Goal: Task Accomplishment & Management: Complete application form

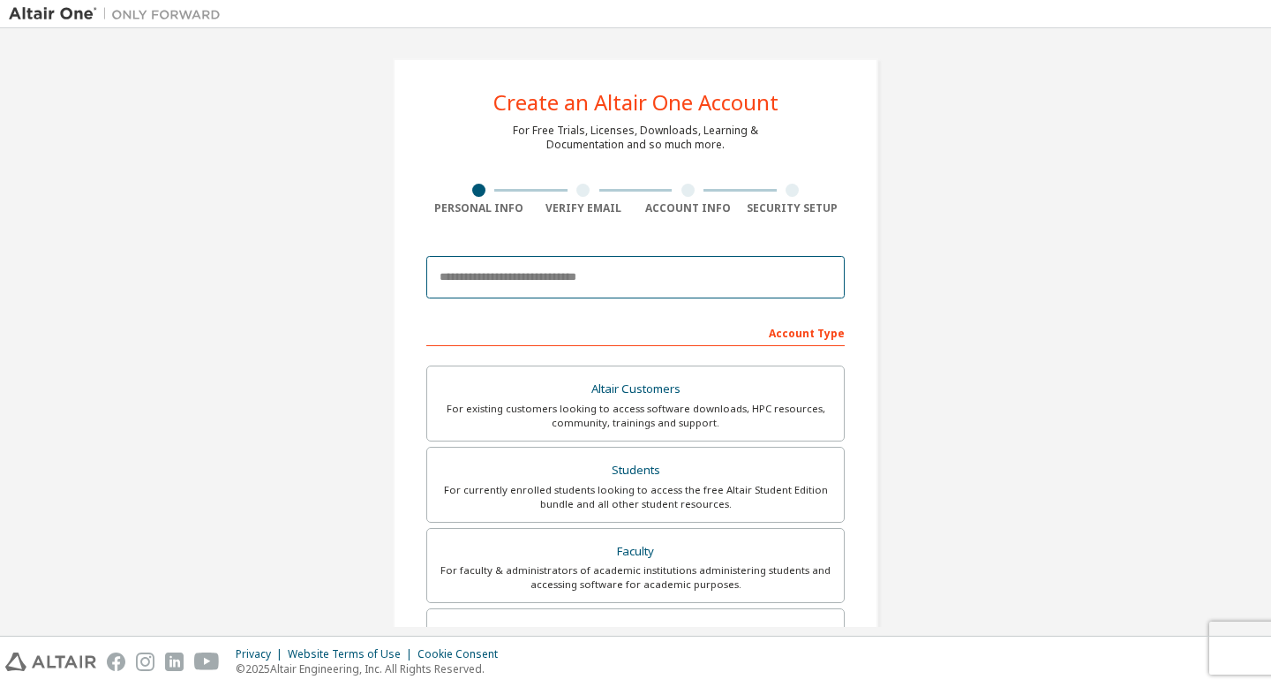
click at [572, 282] on input "email" at bounding box center [635, 277] width 418 height 42
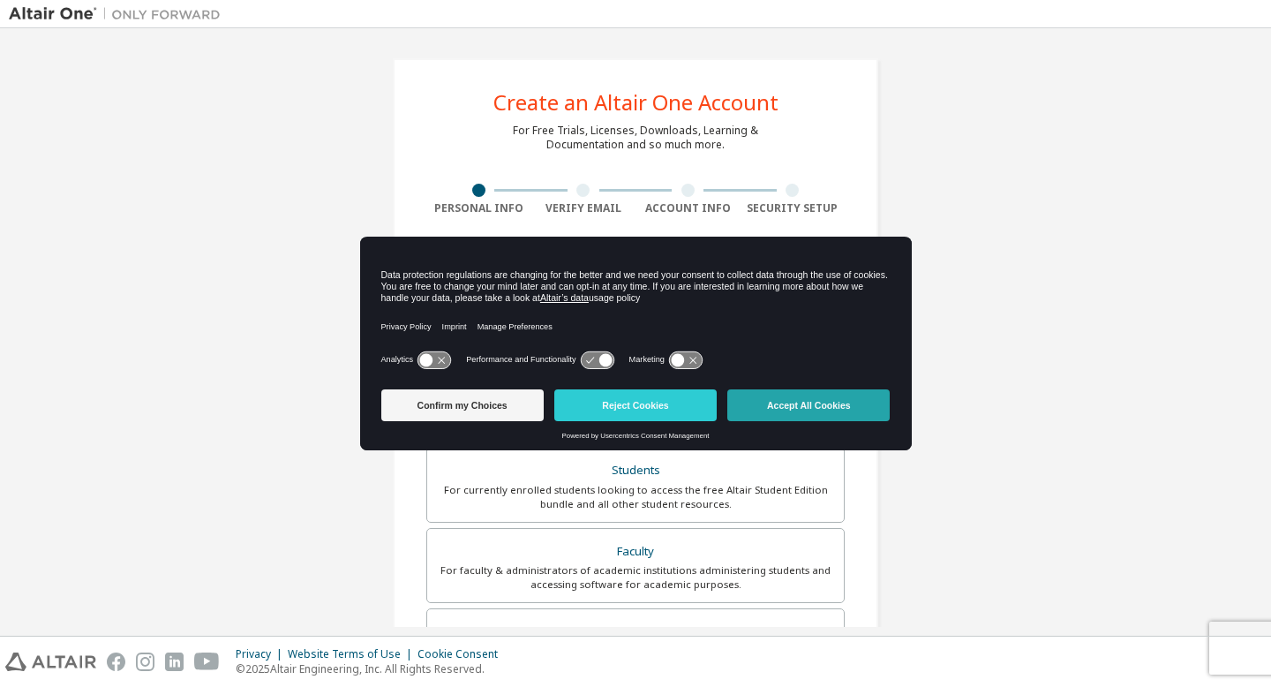
click at [846, 413] on button "Accept All Cookies" at bounding box center [808, 405] width 162 height 32
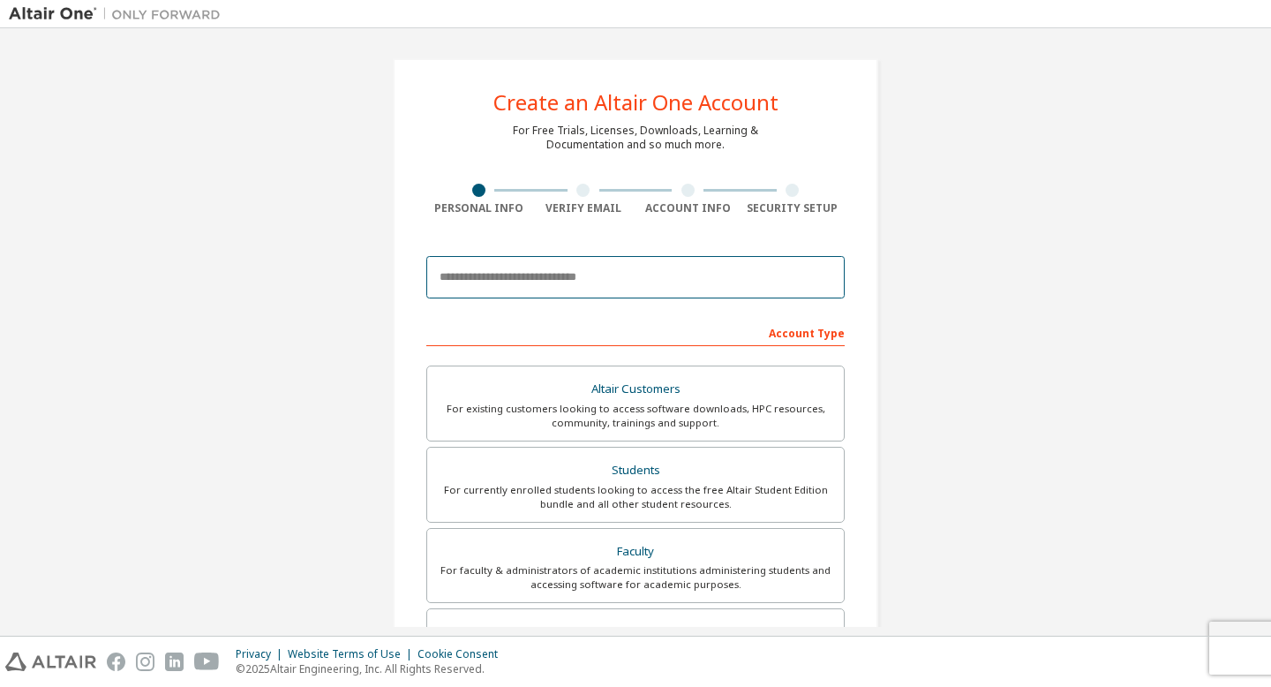
click at [667, 284] on input "email" at bounding box center [635, 277] width 418 height 42
type input "**********"
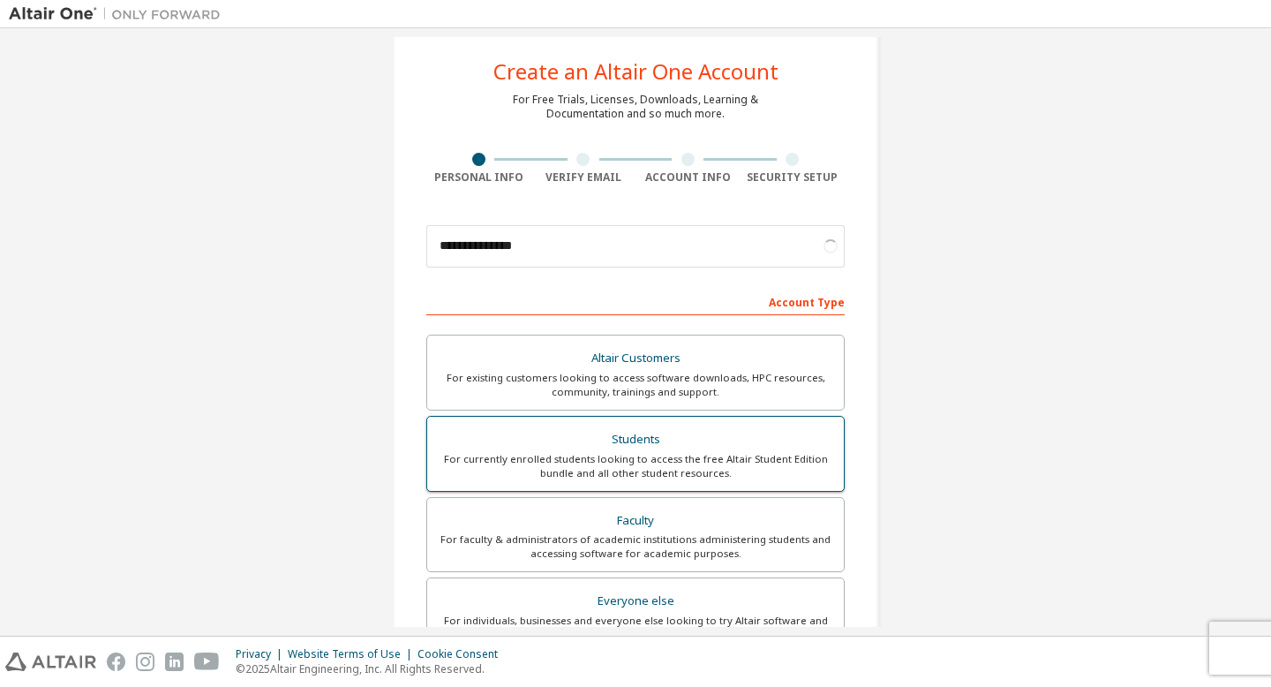
click at [680, 447] on div "Students" at bounding box center [635, 439] width 395 height 25
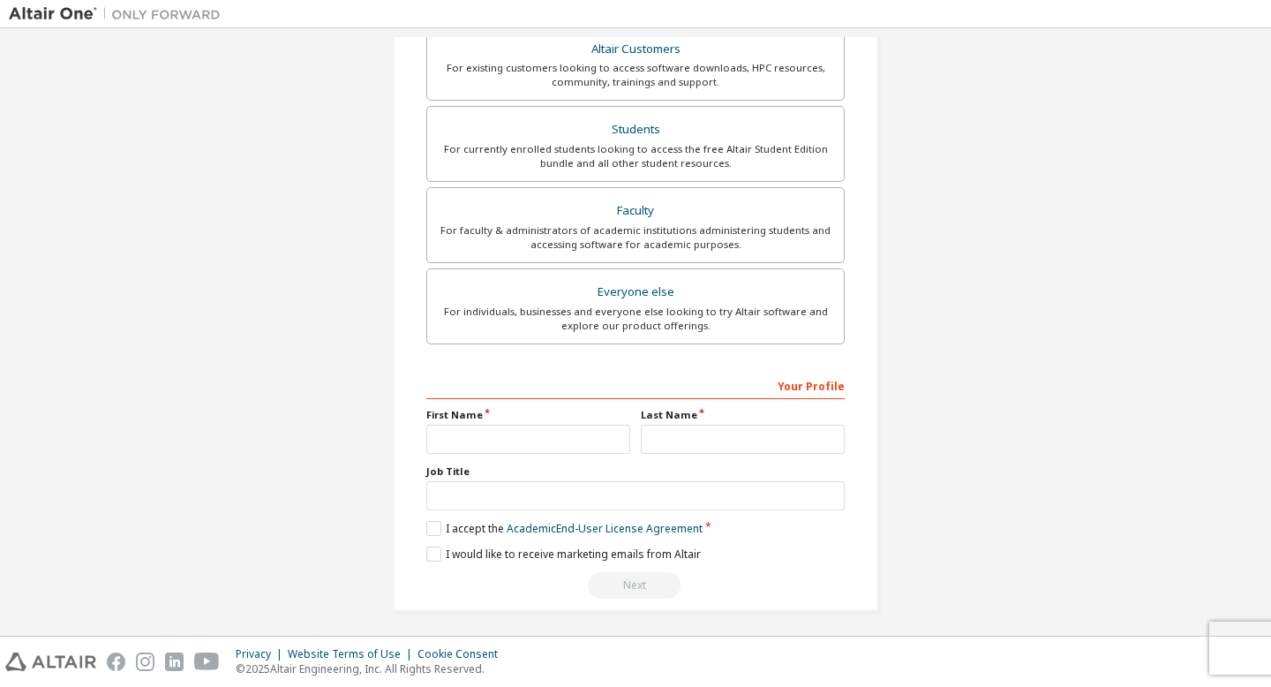
scroll to position [391, 0]
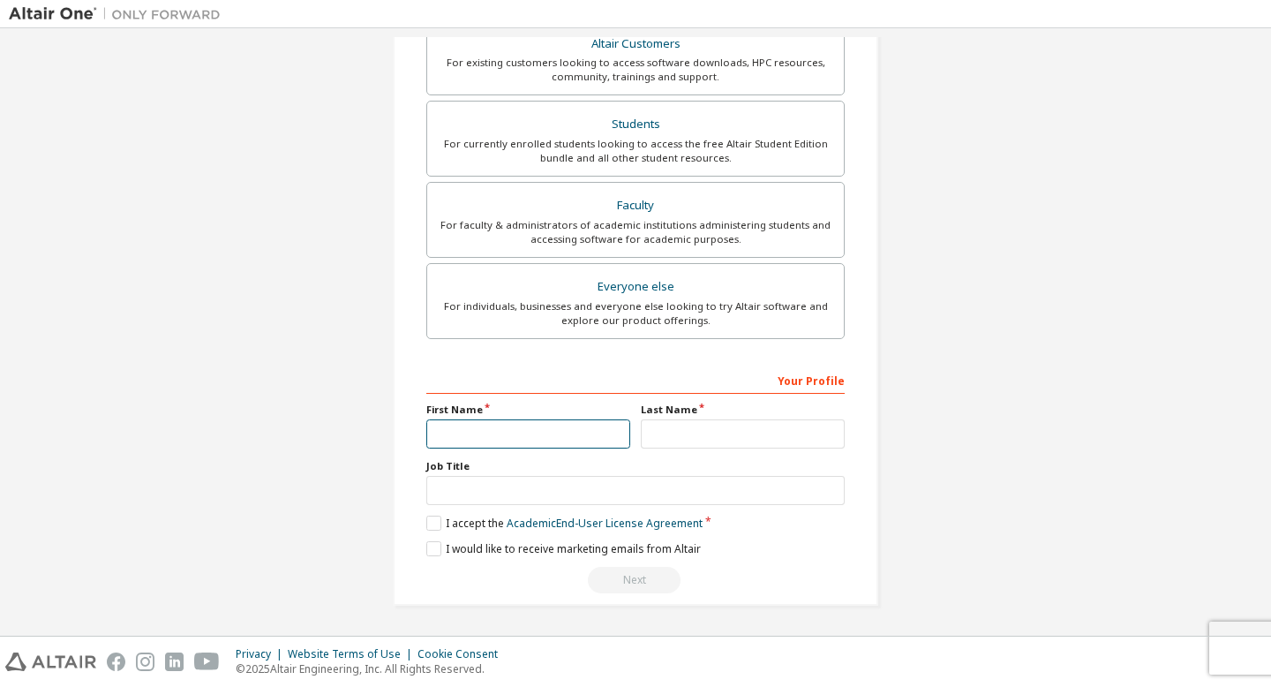
click at [503, 431] on input "text" at bounding box center [528, 433] width 204 height 29
type input "***"
type input "*******"
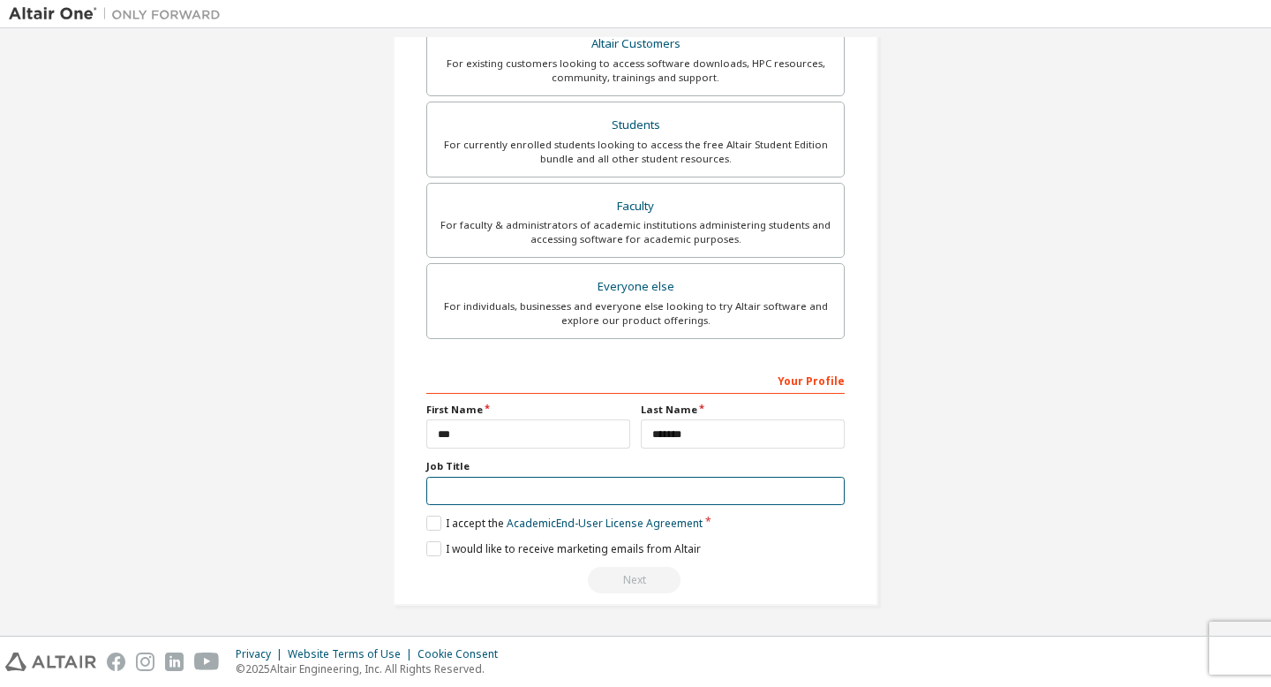
click at [479, 490] on input "text" at bounding box center [635, 491] width 418 height 29
click at [432, 567] on div "Next" at bounding box center [635, 580] width 418 height 26
click at [430, 530] on label "I accept the Academic End-User License Agreement" at bounding box center [564, 522] width 276 height 15
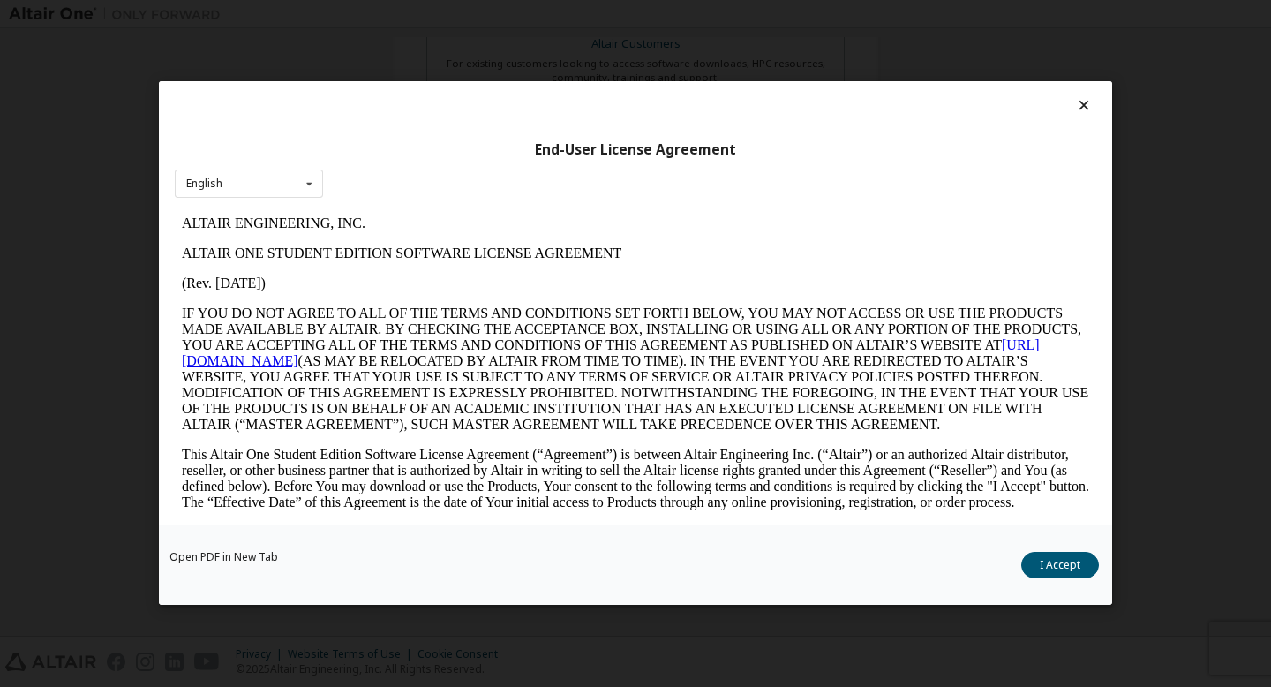
scroll to position [0, 0]
click at [1043, 562] on button "I Accept" at bounding box center [1060, 565] width 78 height 26
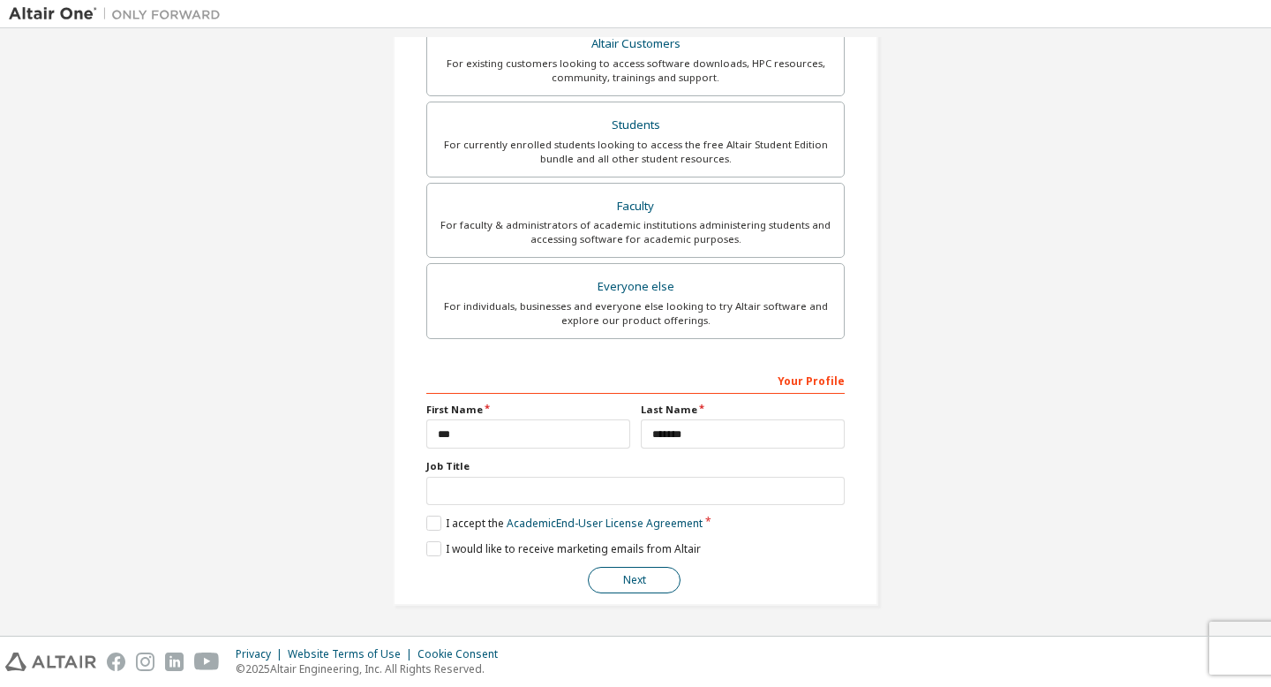
click at [588, 571] on button "Next" at bounding box center [634, 580] width 93 height 26
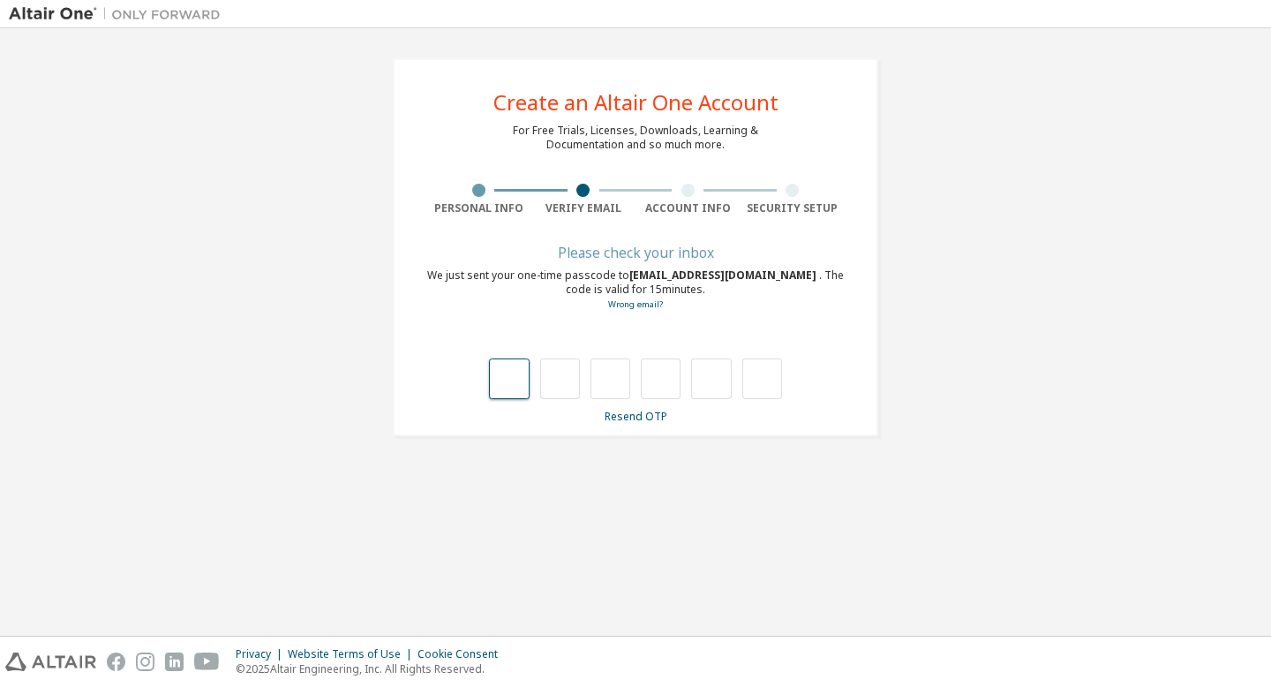
type input "*"
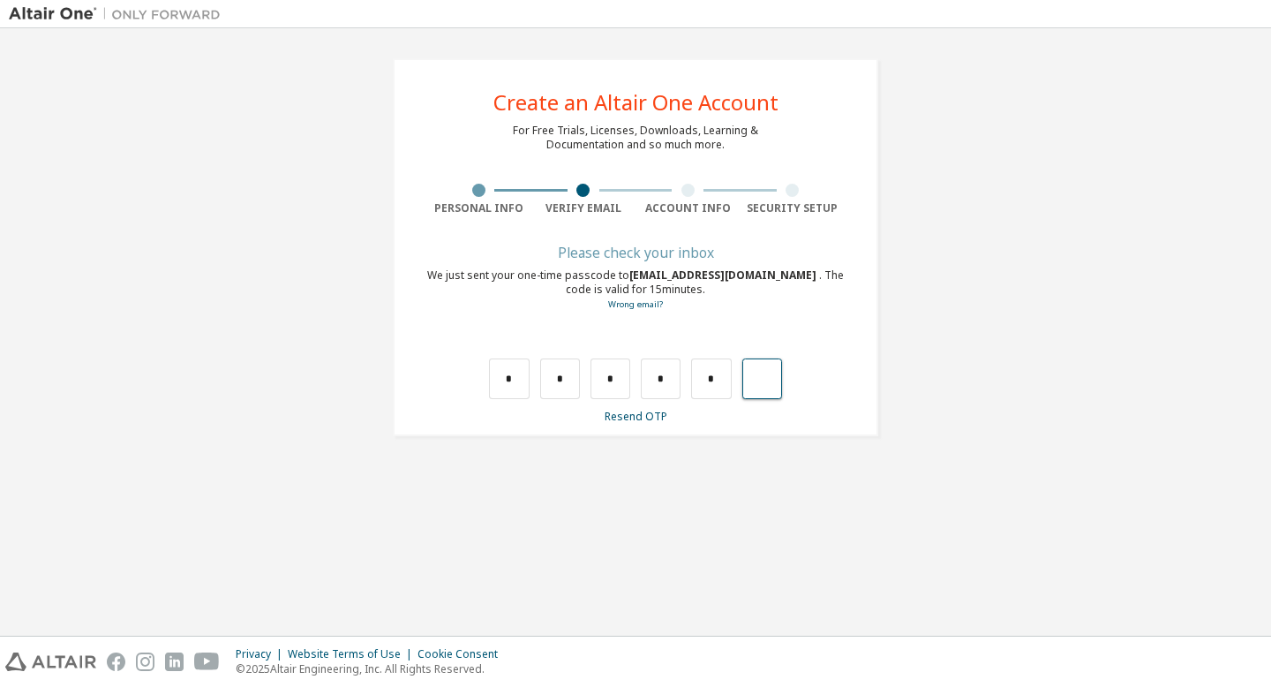
type input "*"
